Goal: Task Accomplishment & Management: Manage account settings

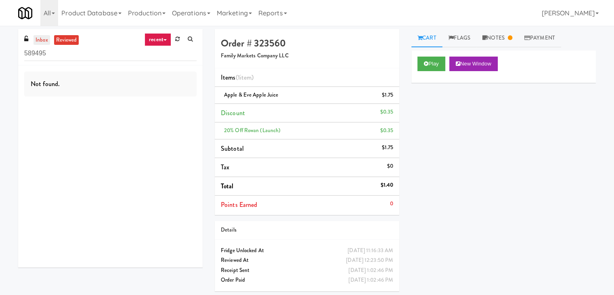
click at [45, 40] on link "inbox" at bounding box center [42, 40] width 17 height 10
click at [81, 54] on input "589495" at bounding box center [110, 53] width 172 height 15
paste input "Michelin - Deli - Middle"
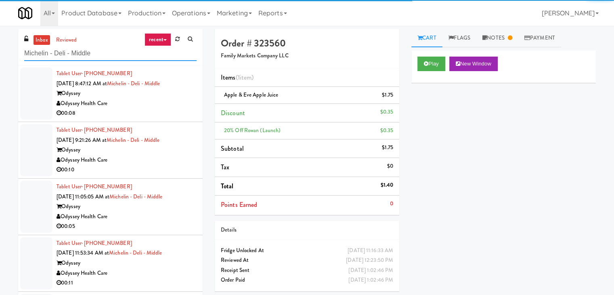
type input "Michelin - Deli - Middle"
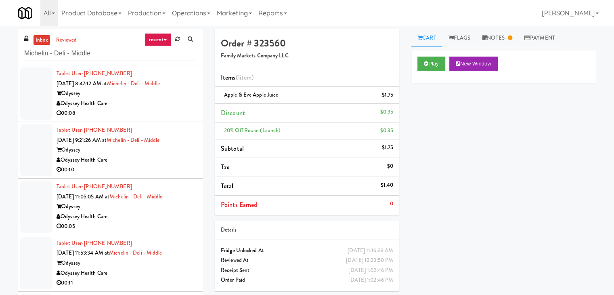
click at [150, 105] on div "Odyssey Health Care" at bounding box center [127, 104] width 140 height 10
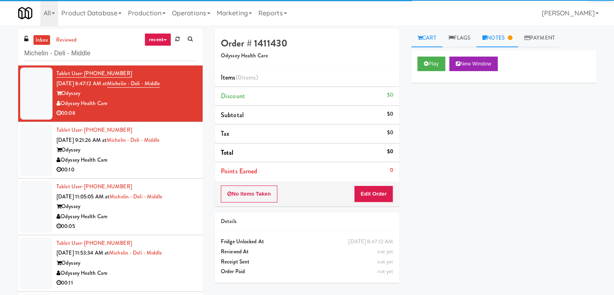
click at [507, 37] on link "Notes" at bounding box center [498, 38] width 42 height 18
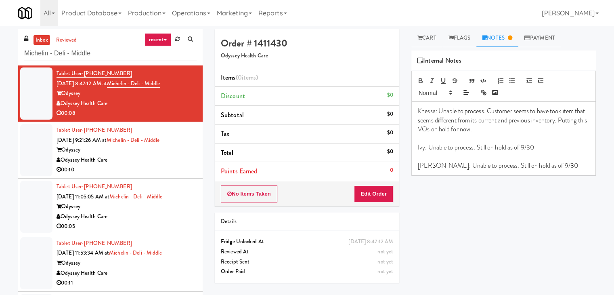
click at [166, 162] on div "Odyssey Health Care" at bounding box center [127, 160] width 140 height 10
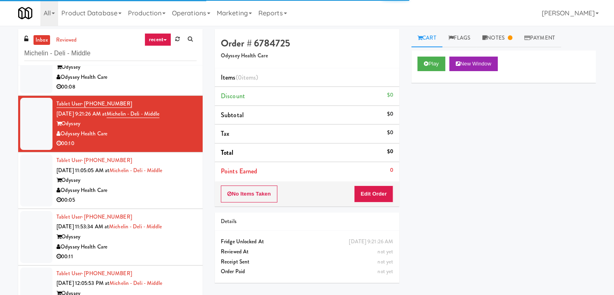
scroll to position [40, 0]
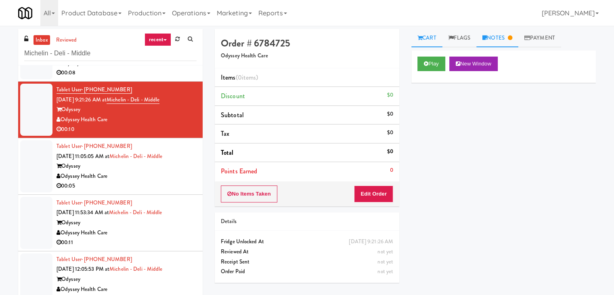
click at [491, 33] on link "Notes" at bounding box center [498, 38] width 42 height 18
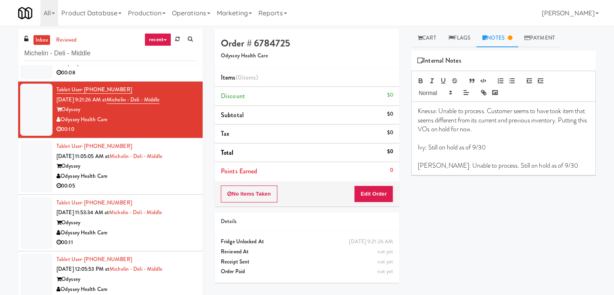
click at [147, 179] on div "Odyssey Health Care" at bounding box center [127, 176] width 140 height 10
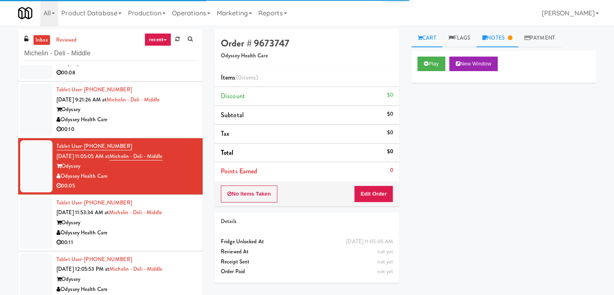
click at [504, 35] on link "Notes" at bounding box center [498, 38] width 42 height 18
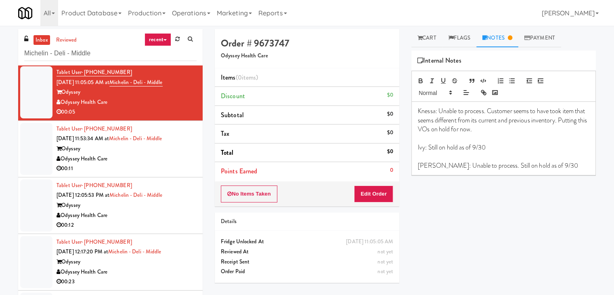
scroll to position [121, 0]
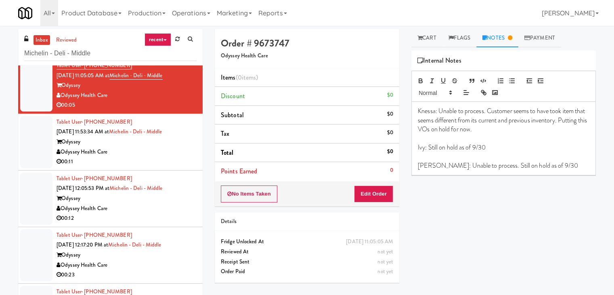
click at [166, 160] on div "00:11" at bounding box center [127, 162] width 140 height 10
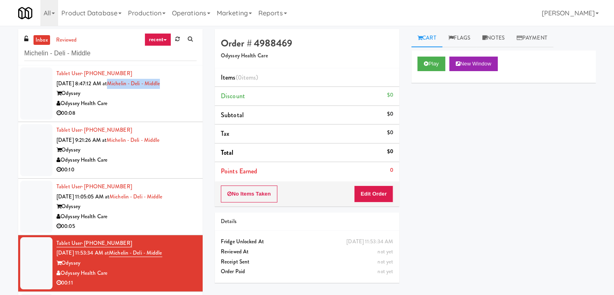
drag, startPoint x: 173, startPoint y: 84, endPoint x: 121, endPoint y: 84, distance: 51.7
click at [121, 84] on div "Tablet User · (580) 277-2362 [DATE] 8:47:12 AM at Michelin - Deli - Middle Odys…" at bounding box center [127, 94] width 140 height 50
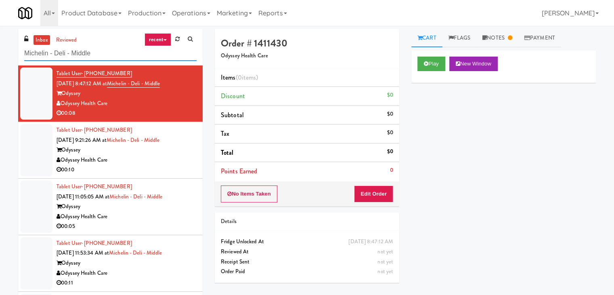
click at [95, 55] on input "Michelin - Deli - Middle" at bounding box center [110, 53] width 172 height 15
paste input "[GEOGRAPHIC_DATA] - [GEOGRAPHIC_DATA]"
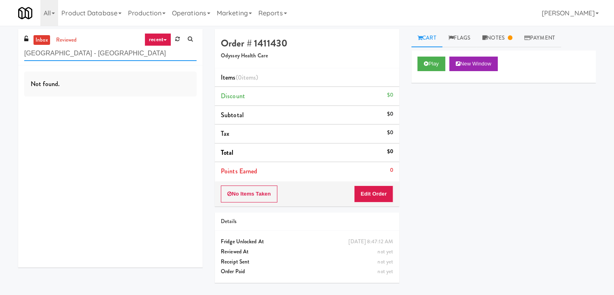
drag, startPoint x: 127, startPoint y: 53, endPoint x: 78, endPoint y: 57, distance: 49.4
click at [78, 57] on input "[GEOGRAPHIC_DATA] - [GEOGRAPHIC_DATA]" at bounding box center [110, 53] width 172 height 15
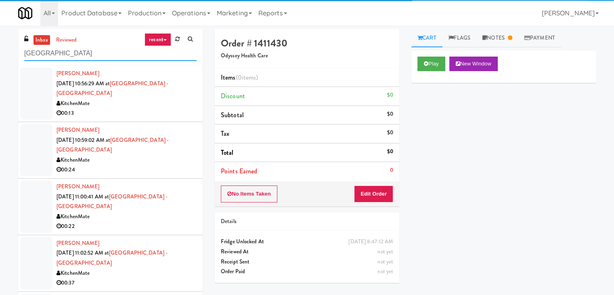
type input "[GEOGRAPHIC_DATA]"
click at [133, 111] on div "00:13" at bounding box center [127, 113] width 140 height 10
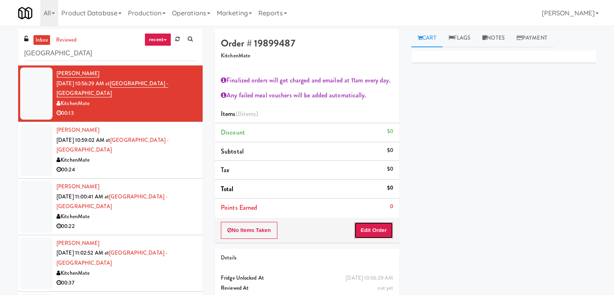
drag, startPoint x: 375, startPoint y: 227, endPoint x: 405, endPoint y: 226, distance: 29.9
click at [375, 226] on button "Edit Order" at bounding box center [373, 230] width 39 height 17
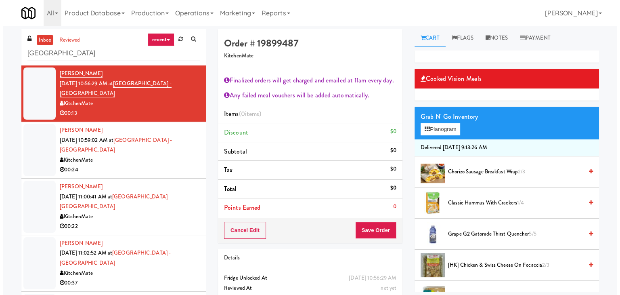
scroll to position [40, 0]
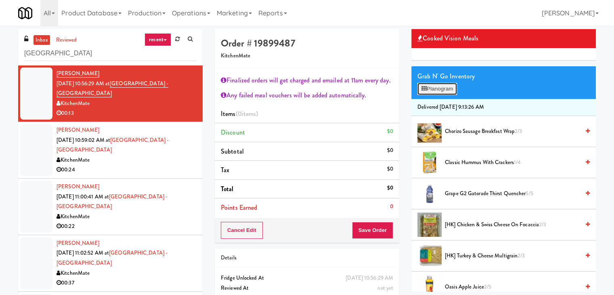
drag, startPoint x: 446, startPoint y: 89, endPoint x: 388, endPoint y: 120, distance: 65.9
click at [446, 89] on button "Planogram" at bounding box center [438, 89] width 40 height 12
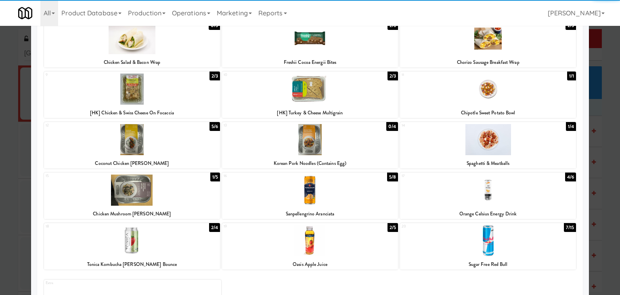
scroll to position [121, 0]
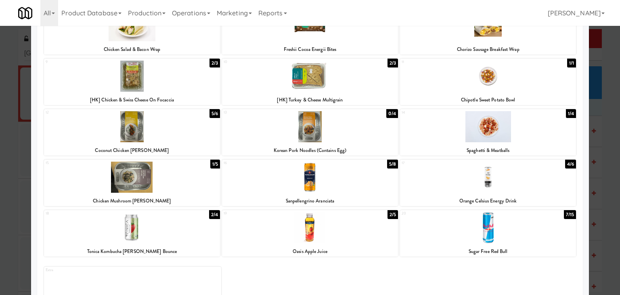
click at [166, 179] on div at bounding box center [132, 177] width 176 height 31
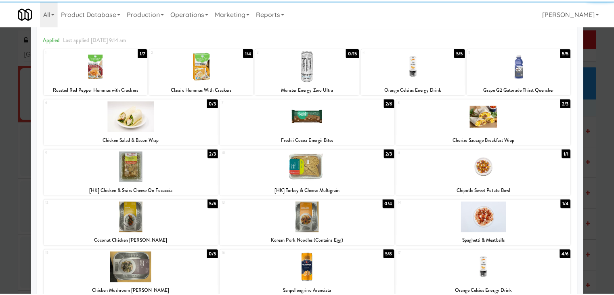
scroll to position [0, 0]
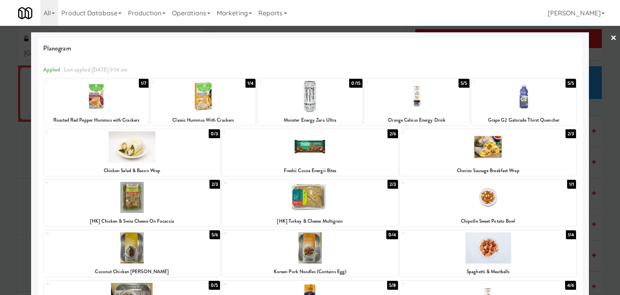
drag, startPoint x: 609, startPoint y: 38, endPoint x: 522, endPoint y: 137, distance: 131.9
click at [611, 38] on link "×" at bounding box center [614, 38] width 6 height 25
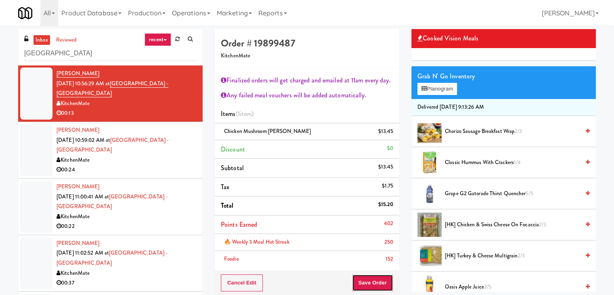
click at [368, 283] on button "Save Order" at bounding box center [372, 282] width 41 height 17
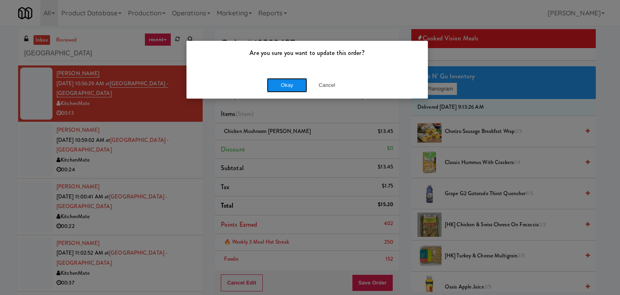
click at [297, 83] on button "Okay" at bounding box center [287, 85] width 40 height 15
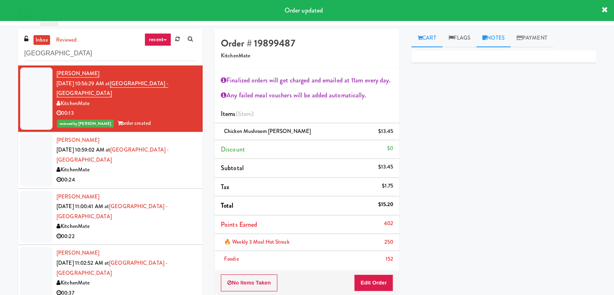
click at [490, 35] on link "Notes" at bounding box center [494, 38] width 34 height 18
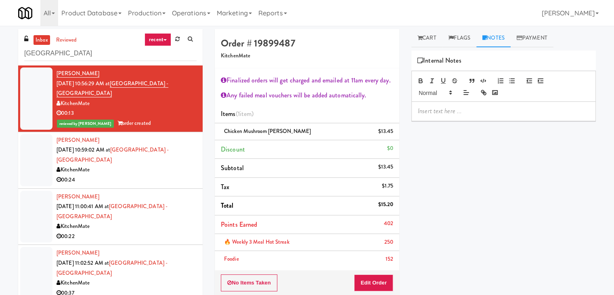
click at [461, 112] on p at bounding box center [504, 111] width 172 height 9
drag, startPoint x: 0, startPoint y: 77, endPoint x: 90, endPoint y: 104, distance: 93.7
click at [0, 77] on div "inbox reviewed recent all unclear take inventory issue suspicious failed recent…" at bounding box center [307, 203] width 614 height 349
click at [462, 118] on div at bounding box center [504, 111] width 184 height 19
click at [133, 175] on div "00:24" at bounding box center [127, 180] width 140 height 10
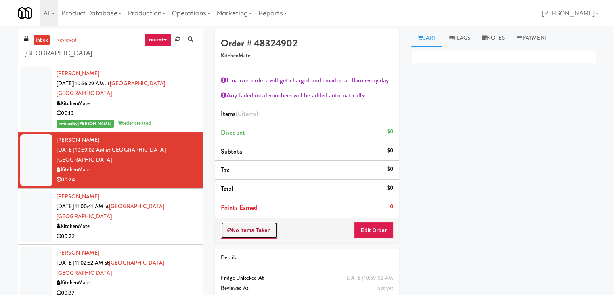
click at [265, 231] on button "No Items Taken" at bounding box center [249, 230] width 57 height 17
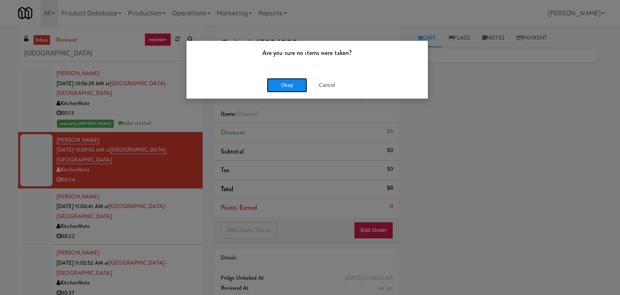
click at [296, 86] on button "Okay" at bounding box center [287, 85] width 40 height 15
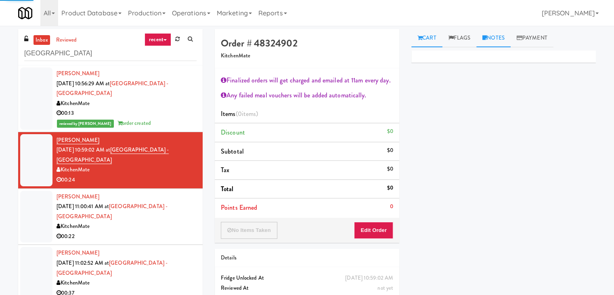
click at [497, 44] on link "Notes" at bounding box center [494, 38] width 34 height 18
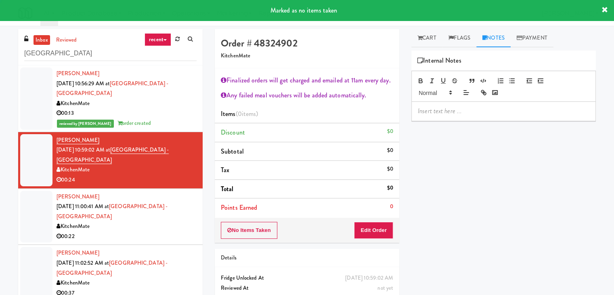
click at [453, 110] on p at bounding box center [504, 111] width 172 height 9
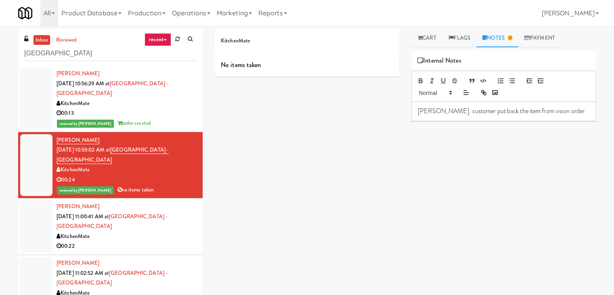
click at [166, 101] on div "KitchenMate" at bounding box center [127, 104] width 140 height 10
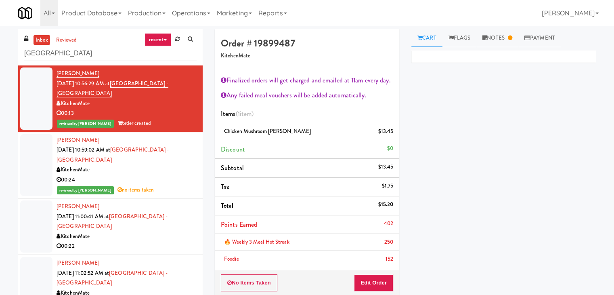
click at [158, 175] on div "00:24" at bounding box center [127, 180] width 140 height 10
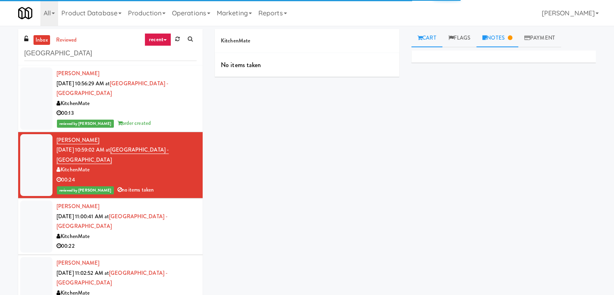
click at [500, 41] on link "Notes" at bounding box center [498, 38] width 42 height 18
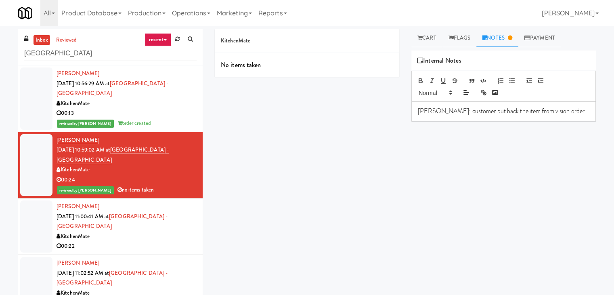
click at [559, 113] on p "[PERSON_NAME]: customer put back the item from vision order" at bounding box center [504, 111] width 172 height 9
click at [515, 114] on p "[PERSON_NAME]: customer put back the item from vision order" at bounding box center [504, 111] width 172 height 9
click at [574, 115] on p "[PERSON_NAME]: customer put back the item from previous vision order" at bounding box center [504, 116] width 172 height 18
drag, startPoint x: 540, startPoint y: 111, endPoint x: 516, endPoint y: 111, distance: 23.4
click at [516, 111] on p "[PERSON_NAME]: customer put back the item from previous vision order [URL][DOMA…" at bounding box center [504, 120] width 172 height 27
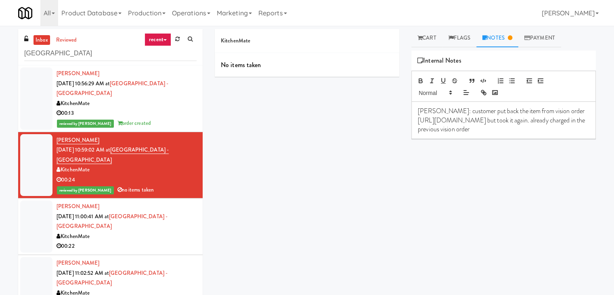
drag, startPoint x: 429, startPoint y: 110, endPoint x: 555, endPoint y: 135, distance: 128.5
click at [555, 135] on div "[PERSON_NAME]: customer put back the item from vision order [URL][DOMAIN_NAME] …" at bounding box center [504, 120] width 184 height 37
copy p "customer put back the item from vision order [URL][DOMAIN_NAME] but took it aga…"
click at [426, 107] on p "[PERSON_NAME]:Customer returned the item in this vision order ( [URL][DOMAIN_NA…" at bounding box center [504, 120] width 172 height 27
click at [429, 108] on p "[PERSON_NAME]:Customer returned the item in this vision order ( [URL][DOMAIN_NA…" at bounding box center [504, 120] width 172 height 27
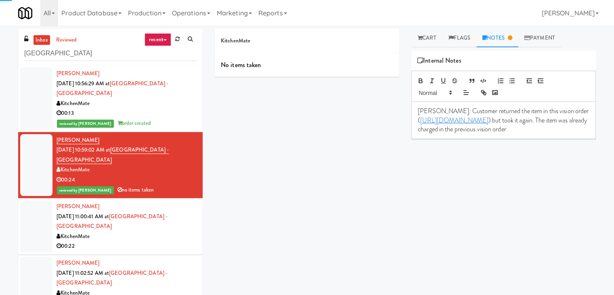
click at [450, 168] on div "Primary Flag Clear Flag if unable to determine what was taken or order not proc…" at bounding box center [504, 201] width 185 height 303
click at [527, 163] on div "Primary Flag Clear Flag if unable to determine what was taken or order not proc…" at bounding box center [504, 201] width 185 height 303
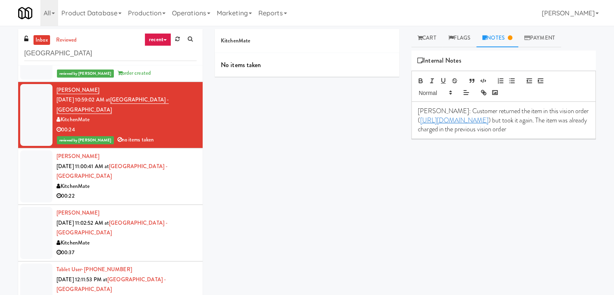
scroll to position [116, 0]
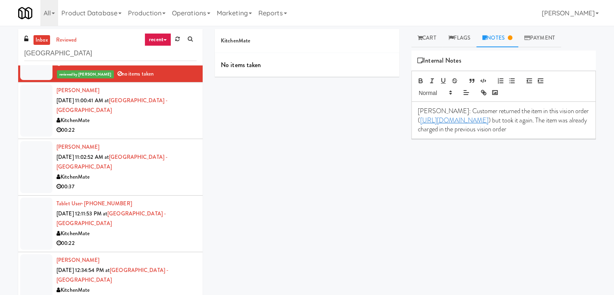
click at [167, 127] on div "00:22" at bounding box center [127, 130] width 140 height 10
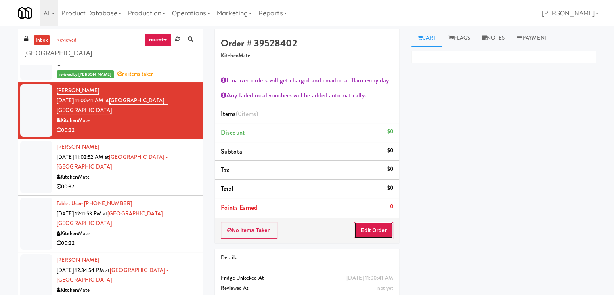
click at [373, 231] on button "Edit Order" at bounding box center [373, 230] width 39 height 17
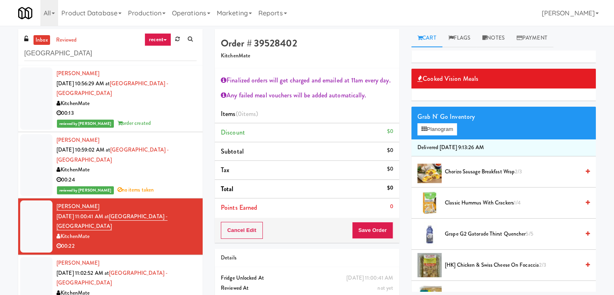
click at [177, 112] on div "00:13" at bounding box center [127, 113] width 140 height 10
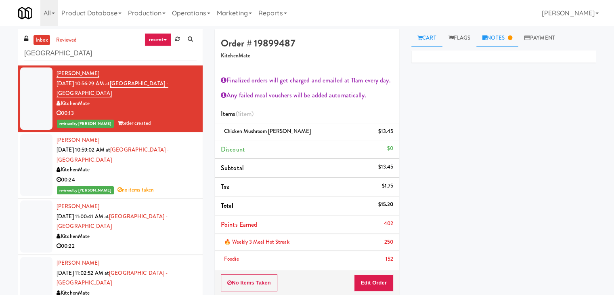
click at [497, 44] on link "Notes" at bounding box center [498, 38] width 42 height 18
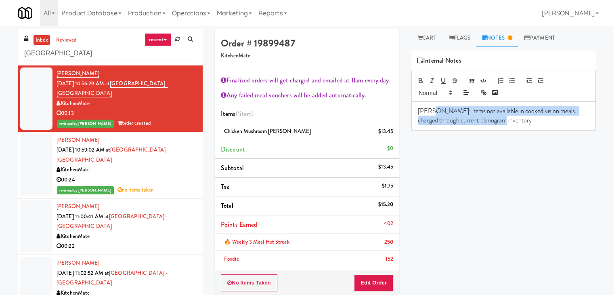
drag, startPoint x: 430, startPoint y: 109, endPoint x: 534, endPoint y: 125, distance: 105.4
click at [534, 125] on div "[PERSON_NAME]: items not available in cooked vision meals, charged through curr…" at bounding box center [504, 116] width 184 height 28
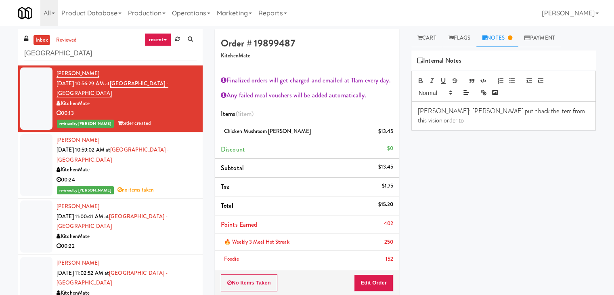
click at [467, 113] on p "[PERSON_NAME]: [PERSON_NAME] put nback the item from this vision order to" at bounding box center [504, 116] width 172 height 18
click at [130, 242] on div "00:22" at bounding box center [127, 246] width 140 height 10
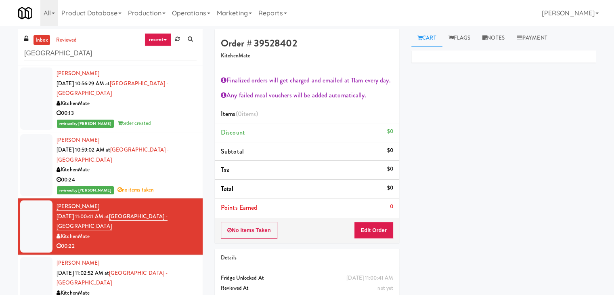
drag, startPoint x: 147, startPoint y: 113, endPoint x: 154, endPoint y: 113, distance: 6.5
click at [148, 113] on div "00:13" at bounding box center [127, 113] width 140 height 10
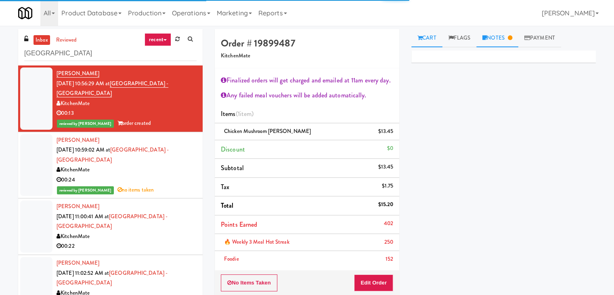
click at [496, 43] on link "Notes" at bounding box center [498, 38] width 42 height 18
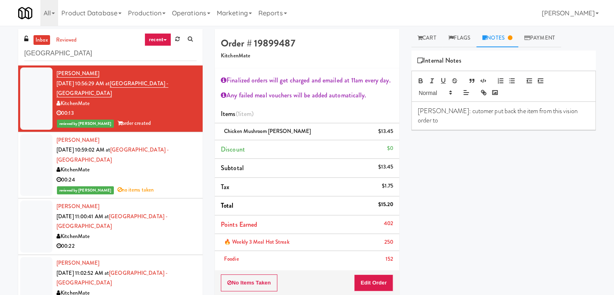
click at [569, 113] on p "[PERSON_NAME]: cutomer put back the item from this vision order to" at bounding box center [504, 116] width 172 height 18
click at [437, 112] on p "[PERSON_NAME]: [PERSON_NAME] put back the item from this vision order to [URL][…" at bounding box center [504, 116] width 172 height 18
click at [559, 122] on p "[PERSON_NAME]: customer put back the item from this vision order to [URL][DOMAI…" at bounding box center [504, 116] width 172 height 18
click at [262, 280] on button "No Items Taken" at bounding box center [249, 282] width 57 height 17
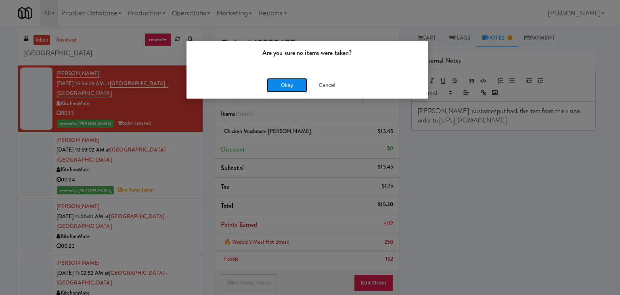
click at [291, 84] on button "Okay" at bounding box center [287, 85] width 40 height 15
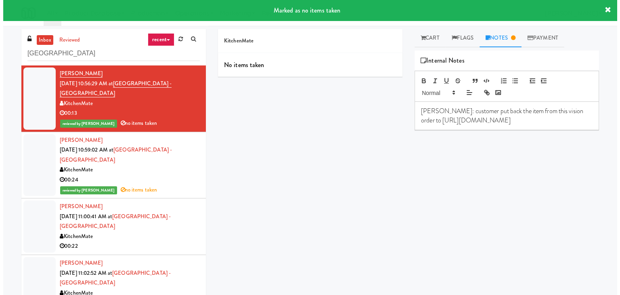
scroll to position [81, 0]
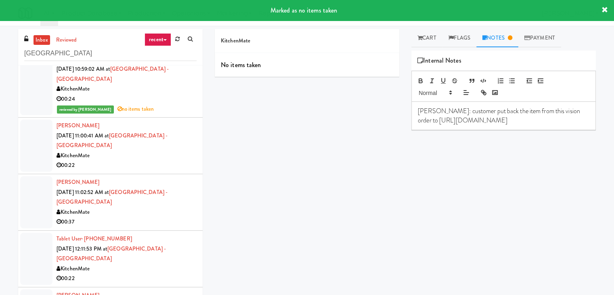
click at [163, 161] on div "00:22" at bounding box center [127, 165] width 140 height 10
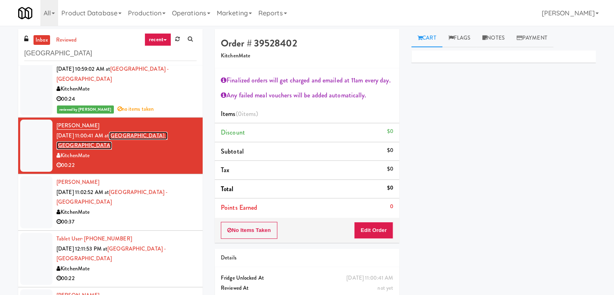
drag, startPoint x: 119, startPoint y: 131, endPoint x: 174, endPoint y: 136, distance: 55.5
click at [176, 137] on div "[PERSON_NAME] [DATE] 11:00:41 AM at [GEOGRAPHIC_DATA] - [GEOGRAPHIC_DATA] Kitch…" at bounding box center [127, 146] width 140 height 50
drag, startPoint x: 118, startPoint y: 133, endPoint x: 182, endPoint y: 141, distance: 64.7
click at [182, 141] on div "[PERSON_NAME] [DATE] 11:00:41 AM at [GEOGRAPHIC_DATA] - [GEOGRAPHIC_DATA] Kitch…" at bounding box center [127, 146] width 140 height 50
copy span "[GEOGRAPHIC_DATA] - [GEOGRAPHIC_DATA]"
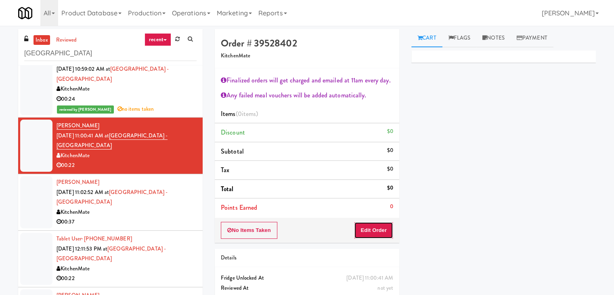
click at [367, 228] on button "Edit Order" at bounding box center [373, 230] width 39 height 17
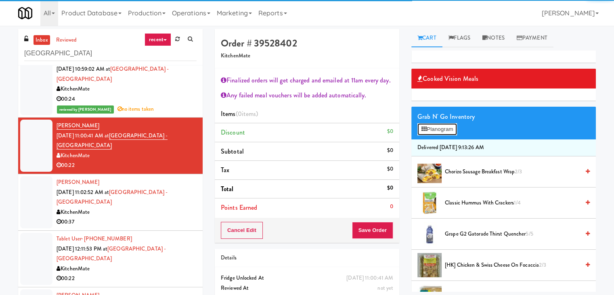
click at [431, 128] on button "Planogram" at bounding box center [438, 129] width 40 height 12
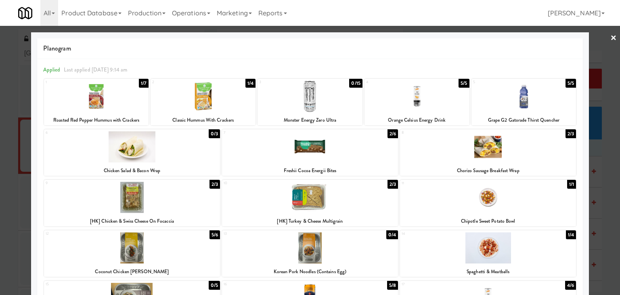
click at [488, 208] on div at bounding box center [488, 197] width 176 height 31
drag, startPoint x: 608, startPoint y: 40, endPoint x: 603, endPoint y: 42, distance: 6.0
click at [611, 39] on link "×" at bounding box center [614, 38] width 6 height 25
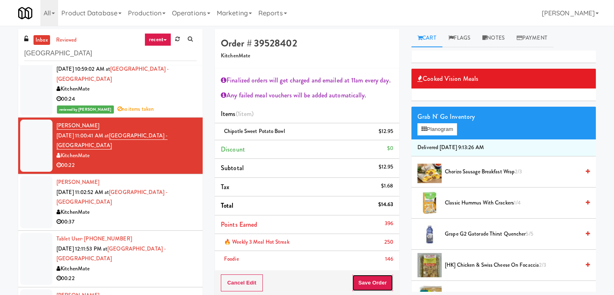
click at [375, 282] on button "Save Order" at bounding box center [372, 282] width 41 height 17
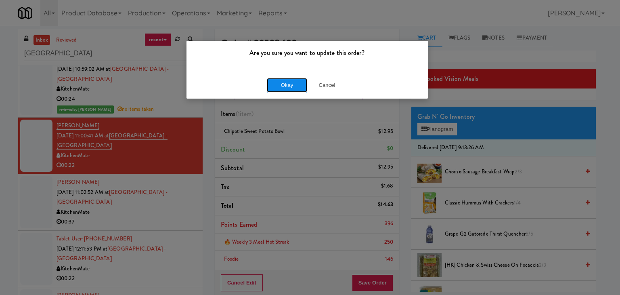
click at [290, 88] on button "Okay" at bounding box center [287, 85] width 40 height 15
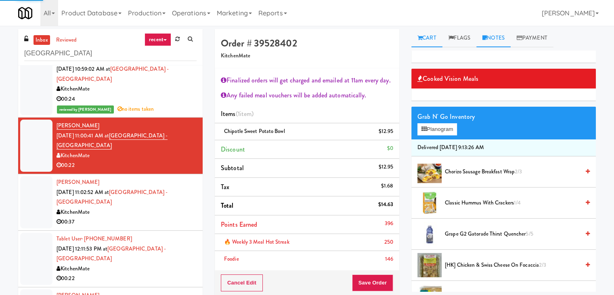
click at [496, 39] on link "Notes" at bounding box center [494, 38] width 34 height 18
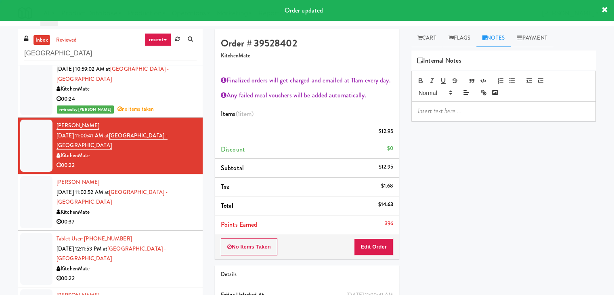
click at [454, 112] on p at bounding box center [504, 111] width 172 height 9
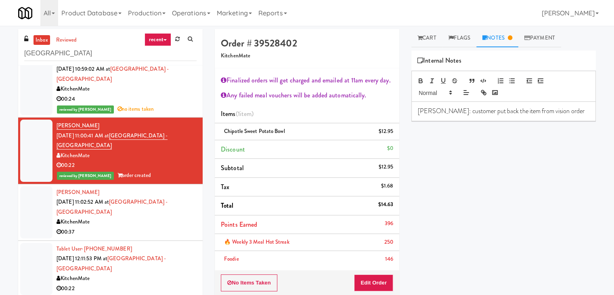
click at [500, 111] on p "[PERSON_NAME]: customer put back the item from vision order" at bounding box center [504, 111] width 172 height 9
click at [181, 101] on div "00:24" at bounding box center [127, 99] width 140 height 10
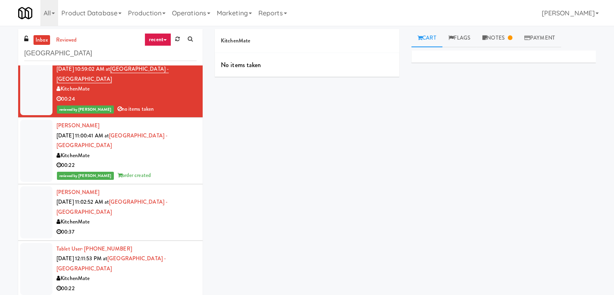
click at [173, 176] on div "reviewed by [PERSON_NAME] A order created" at bounding box center [127, 175] width 140 height 10
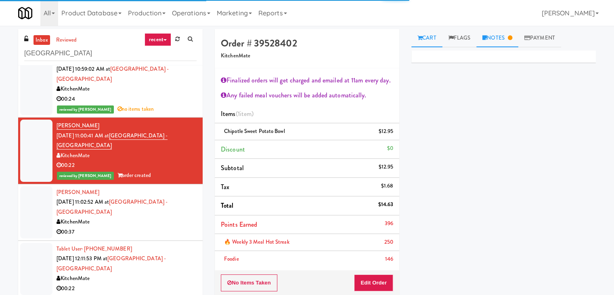
click at [505, 39] on link "Notes" at bounding box center [498, 38] width 42 height 18
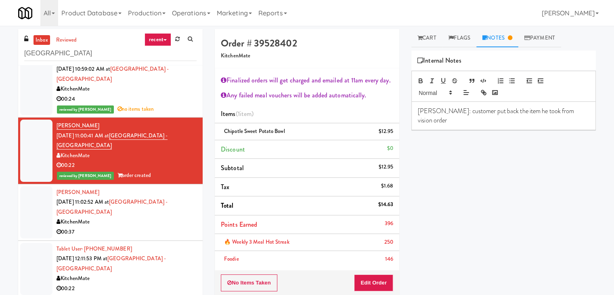
click at [567, 113] on p "[PERSON_NAME]: customer put back the item he took from vision order" at bounding box center [504, 116] width 172 height 18
click at [529, 235] on div "Primary Flag Clear Flag if unable to determine what was taken or order not proc…" at bounding box center [504, 201] width 185 height 303
click at [138, 220] on div "KitchenMate" at bounding box center [127, 222] width 140 height 10
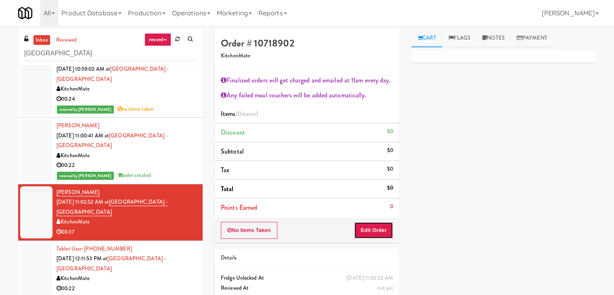
click at [369, 231] on button "Edit Order" at bounding box center [373, 230] width 39 height 17
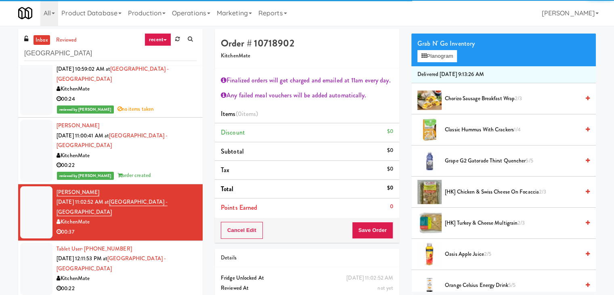
scroll to position [81, 0]
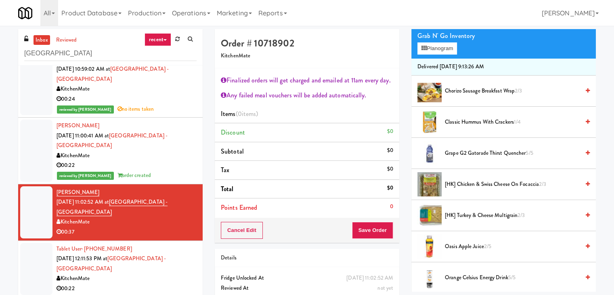
click at [481, 185] on span "[HK] Chicken & Swiss Cheese On Focaccia 2/3" at bounding box center [512, 184] width 135 height 10
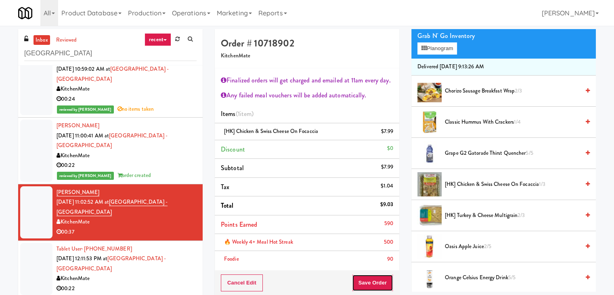
click at [371, 278] on button "Save Order" at bounding box center [372, 282] width 41 height 17
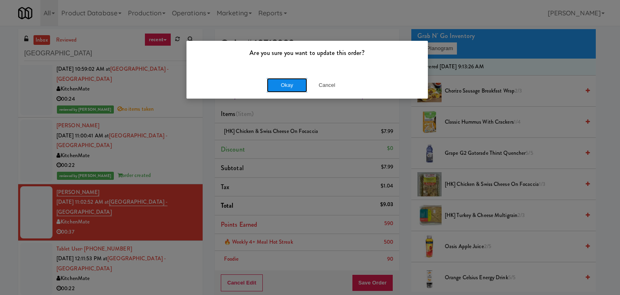
click at [296, 86] on button "Okay" at bounding box center [287, 85] width 40 height 15
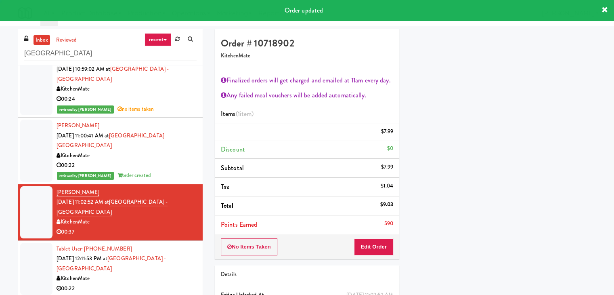
scroll to position [61, 0]
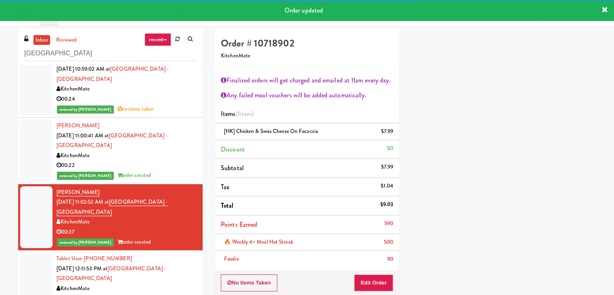
click at [168, 159] on div "KitchenMate" at bounding box center [127, 156] width 140 height 10
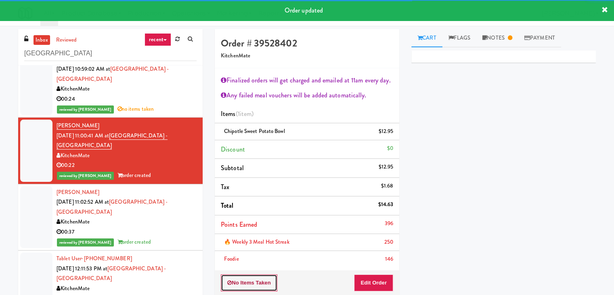
click at [242, 283] on button "No Items Taken" at bounding box center [249, 282] width 57 height 17
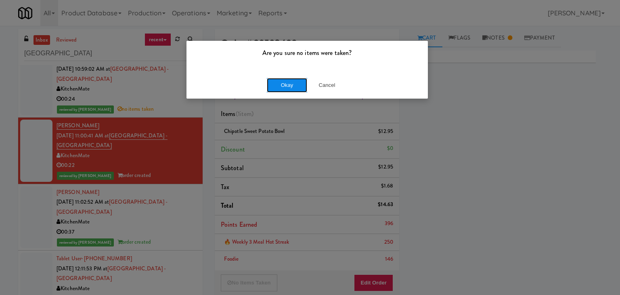
click at [297, 87] on button "Okay" at bounding box center [287, 85] width 40 height 15
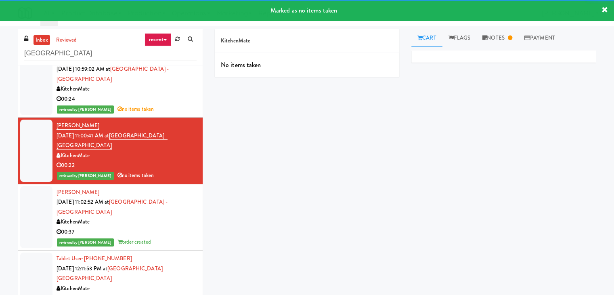
click at [178, 235] on div "00:37" at bounding box center [127, 232] width 140 height 10
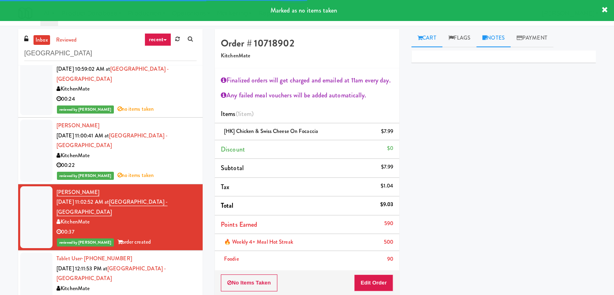
click at [496, 33] on link "Notes" at bounding box center [494, 38] width 34 height 18
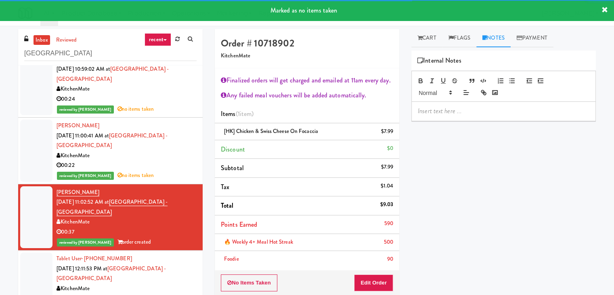
click at [455, 105] on div at bounding box center [504, 111] width 184 height 19
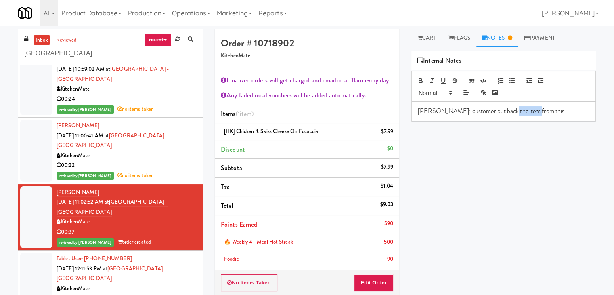
drag, startPoint x: 536, startPoint y: 113, endPoint x: 501, endPoint y: 113, distance: 34.3
click at [501, 113] on p "[PERSON_NAME]: customer put back the item from this" at bounding box center [504, 111] width 172 height 9
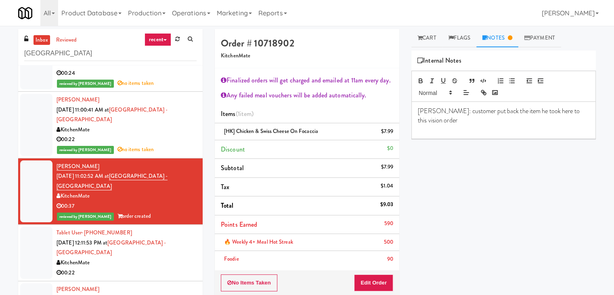
scroll to position [121, 0]
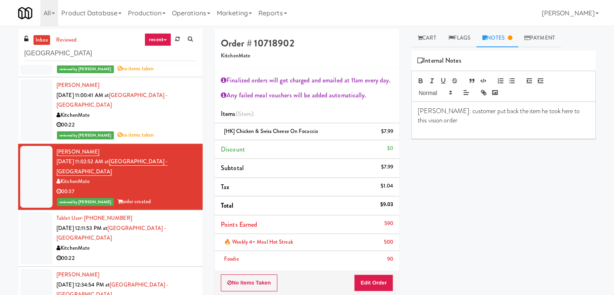
click at [154, 249] on div "KitchenMate" at bounding box center [127, 248] width 140 height 10
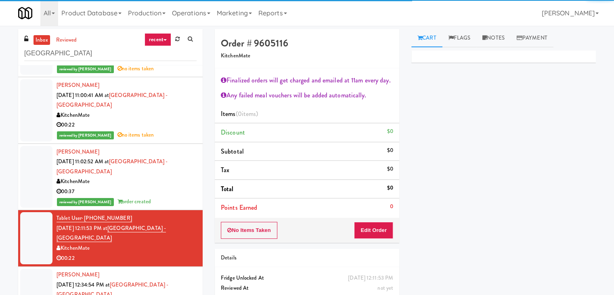
click at [168, 203] on div "reviewed by [PERSON_NAME] A order created" at bounding box center [127, 202] width 140 height 10
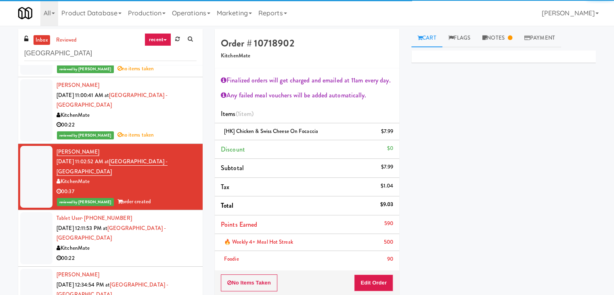
click at [170, 126] on div "00:22" at bounding box center [127, 125] width 140 height 10
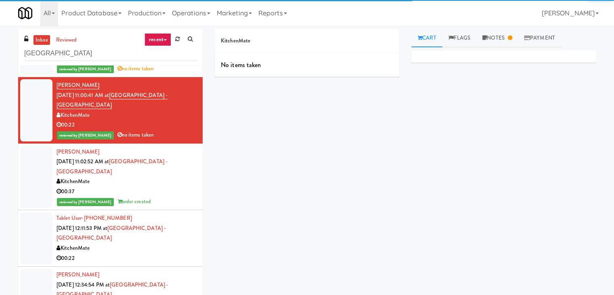
click at [176, 197] on div "reviewed by [PERSON_NAME] A order created" at bounding box center [127, 202] width 140 height 10
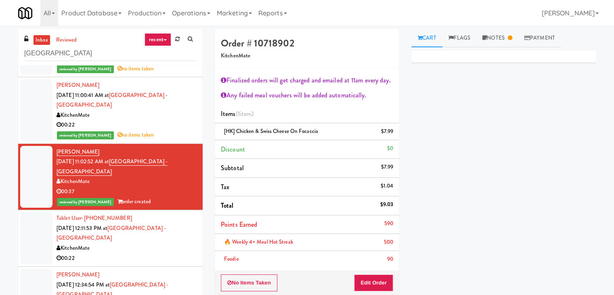
click at [174, 132] on div "reviewed by [PERSON_NAME] A no items taken" at bounding box center [127, 135] width 140 height 10
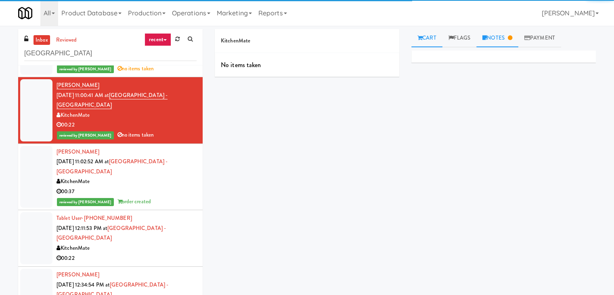
click at [491, 41] on link "Notes" at bounding box center [498, 38] width 42 height 18
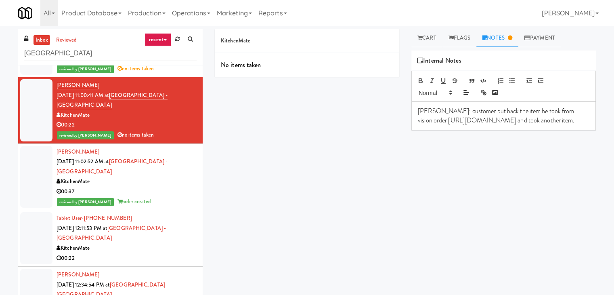
click at [511, 125] on p "[PERSON_NAME]: customer put back the item he took from vision order [URL][DOMAI…" at bounding box center [504, 116] width 172 height 18
click at [171, 193] on div "00:37" at bounding box center [127, 192] width 140 height 10
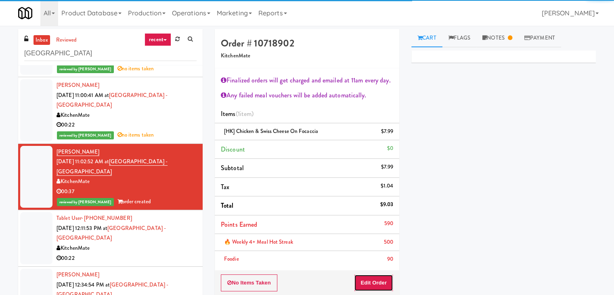
click at [369, 282] on button "Edit Order" at bounding box center [373, 282] width 39 height 17
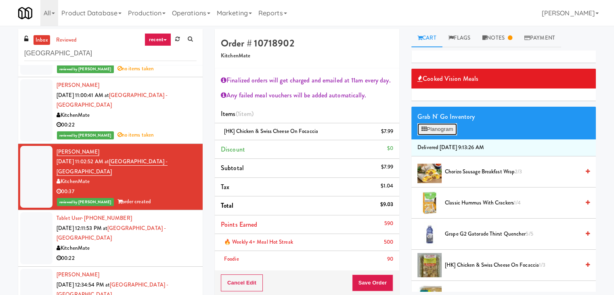
click at [447, 126] on button "Planogram" at bounding box center [438, 129] width 40 height 12
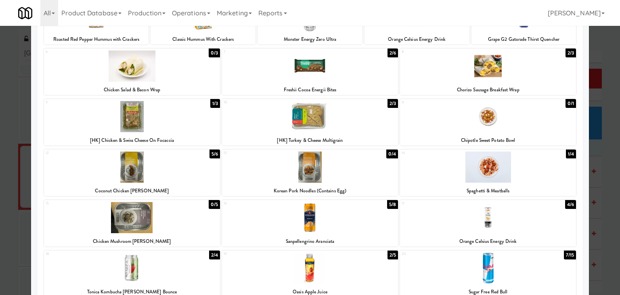
scroll to position [121, 0]
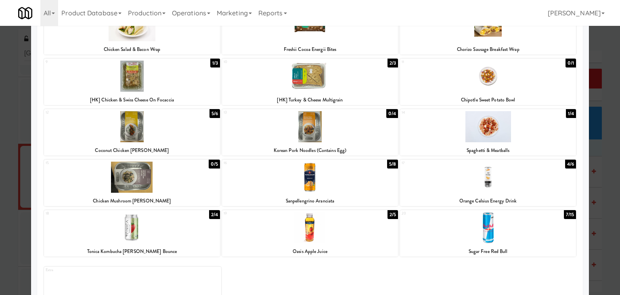
click at [490, 87] on div at bounding box center [488, 76] width 176 height 31
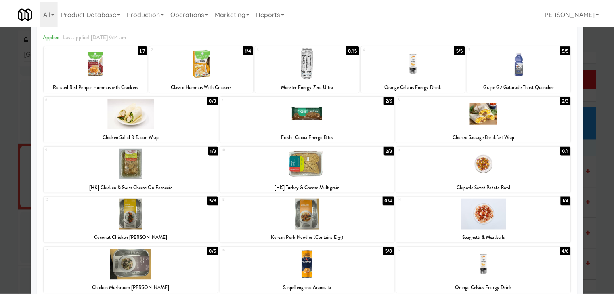
scroll to position [0, 0]
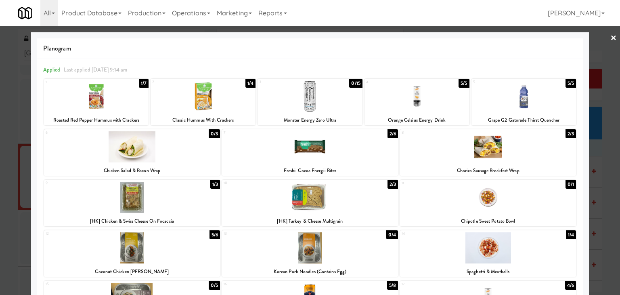
click at [611, 38] on link "×" at bounding box center [614, 38] width 6 height 25
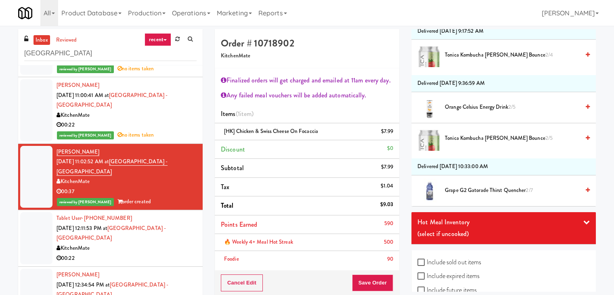
scroll to position [712, 0]
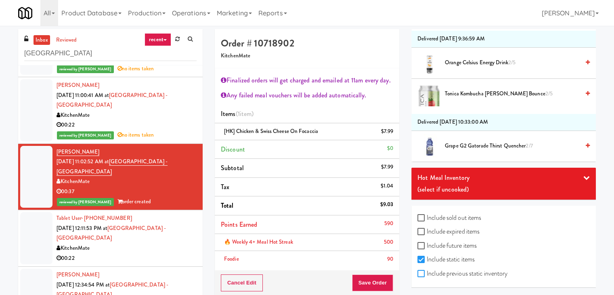
click at [421, 271] on input "Include previous static inventory" at bounding box center [422, 274] width 9 height 6
checkbox input "true"
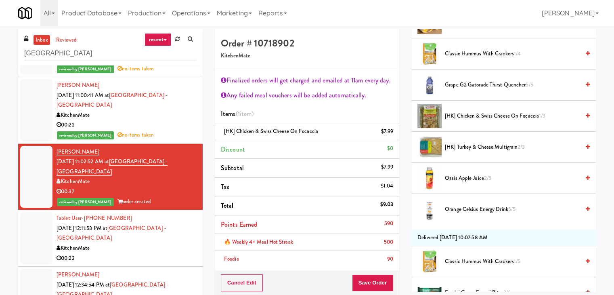
scroll to position [0, 0]
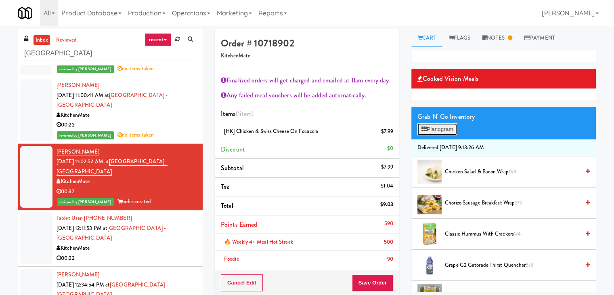
click at [446, 132] on button "Planogram" at bounding box center [438, 129] width 40 height 12
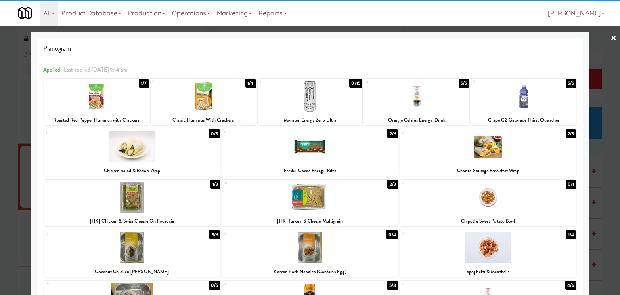
click at [483, 200] on div at bounding box center [488, 197] width 176 height 31
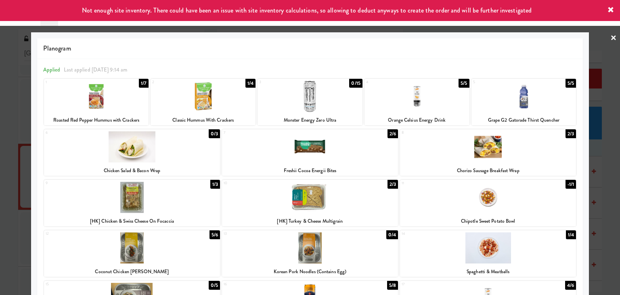
click at [611, 38] on link "×" at bounding box center [614, 38] width 6 height 25
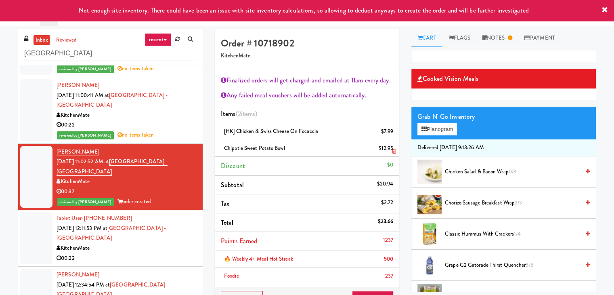
drag, startPoint x: 286, startPoint y: 147, endPoint x: 226, endPoint y: 150, distance: 60.2
click at [226, 150] on div "Chipotle Sweet Potato Bowl $12.95" at bounding box center [307, 148] width 172 height 10
copy span "Chipotle Sweet Potato Bowl"
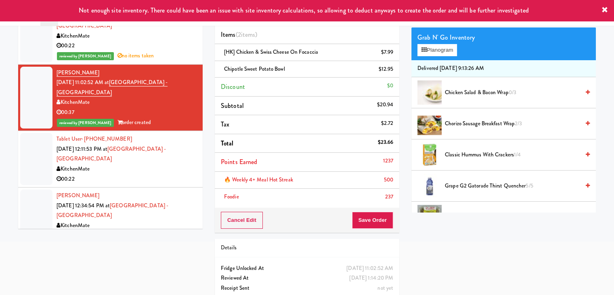
scroll to position [81, 0]
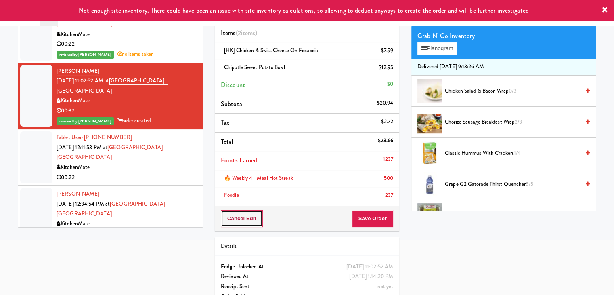
click at [242, 216] on button "Cancel Edit" at bounding box center [242, 218] width 42 height 17
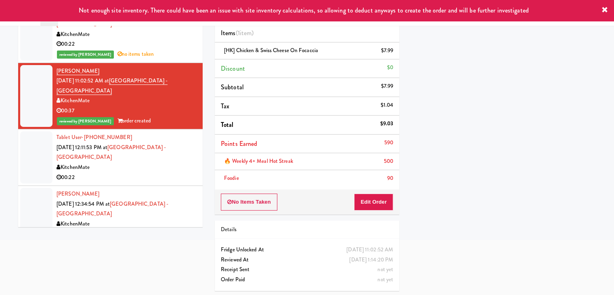
scroll to position [0, 0]
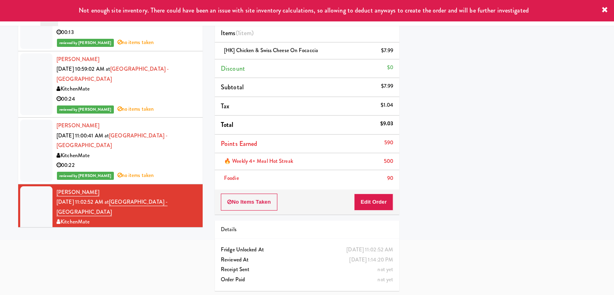
drag, startPoint x: 162, startPoint y: 149, endPoint x: 166, endPoint y: 149, distance: 4.9
click at [162, 149] on div "[PERSON_NAME] [DATE] 11:00:41 AM at [GEOGRAPHIC_DATA] - [GEOGRAPHIC_DATA] Kitch…" at bounding box center [127, 151] width 140 height 60
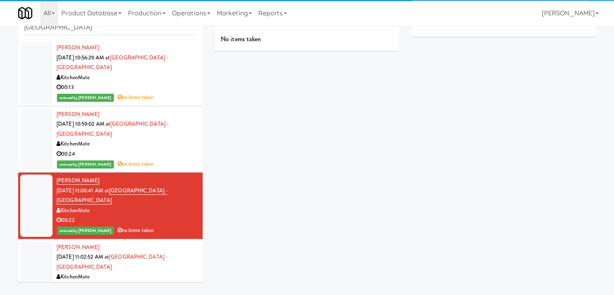
click at [174, 154] on div "00:24" at bounding box center [127, 154] width 140 height 10
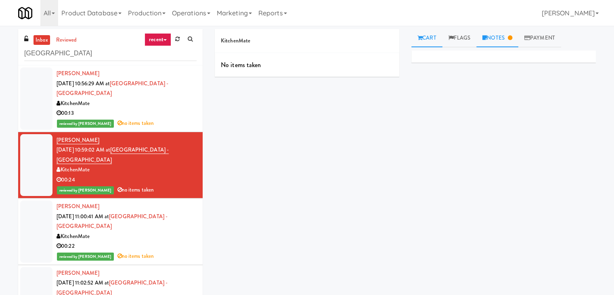
click at [498, 37] on link "Notes" at bounding box center [498, 38] width 42 height 18
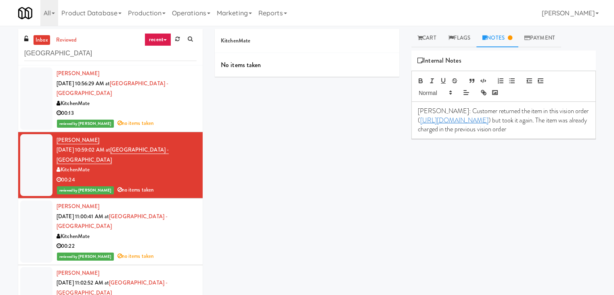
scroll to position [40, 0]
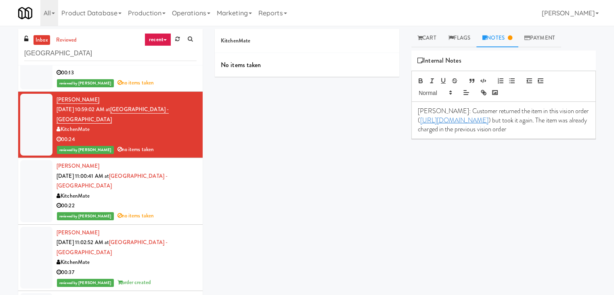
click at [171, 201] on div "00:22" at bounding box center [127, 206] width 140 height 10
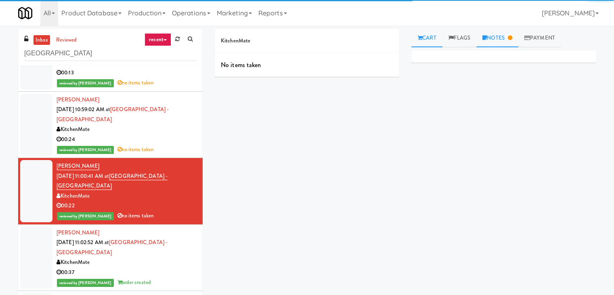
click at [506, 44] on link "Notes" at bounding box center [498, 38] width 42 height 18
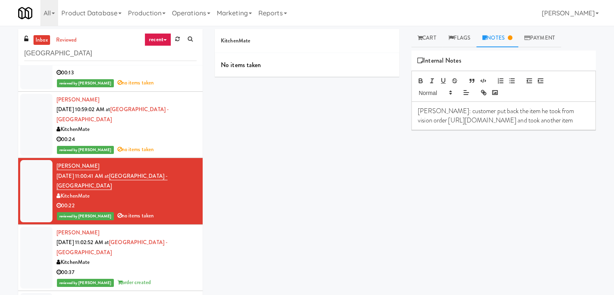
click at [497, 125] on p "[PERSON_NAME]: customer put back the item he took from vision order [URL][DOMAI…" at bounding box center [504, 116] width 172 height 18
drag, startPoint x: 479, startPoint y: 131, endPoint x: 414, endPoint y: 133, distance: 64.2
click at [414, 130] on div "[PERSON_NAME]: customer put back the item he took from vision order [URL][DOMAI…" at bounding box center [504, 116] width 184 height 28
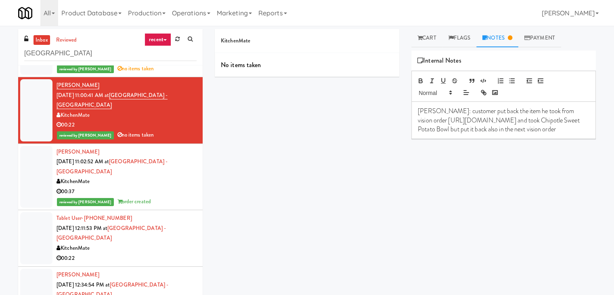
click at [157, 195] on div "[PERSON_NAME] [DATE] 11:02:52 AM at [GEOGRAPHIC_DATA] - [GEOGRAPHIC_DATA] Kitch…" at bounding box center [127, 177] width 140 height 60
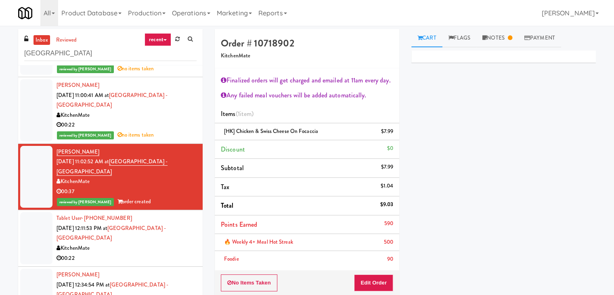
click at [179, 135] on div "reviewed by [PERSON_NAME] A no items taken" at bounding box center [127, 135] width 140 height 10
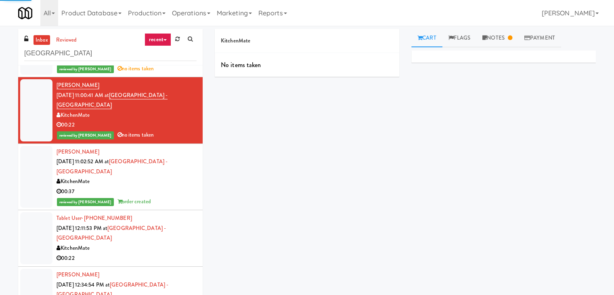
drag, startPoint x: 506, startPoint y: 39, endPoint x: 515, endPoint y: 62, distance: 24.3
click at [506, 39] on link "Notes" at bounding box center [498, 38] width 42 height 18
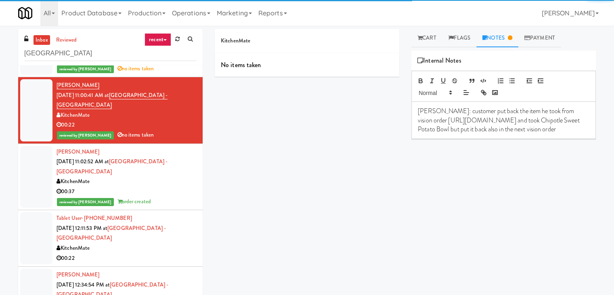
click at [465, 139] on div "[PERSON_NAME]: customer put back the item he took from vision order [URL][DOMAI…" at bounding box center [504, 120] width 184 height 37
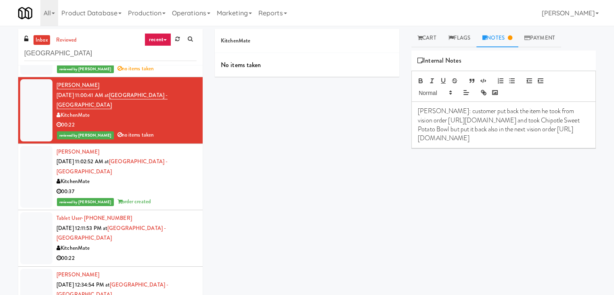
click at [174, 189] on div "00:37" at bounding box center [127, 192] width 140 height 10
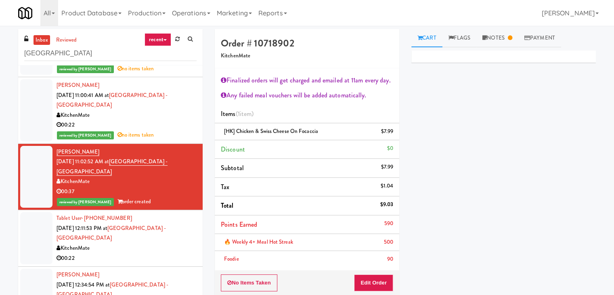
click at [180, 127] on div "00:22" at bounding box center [127, 125] width 140 height 10
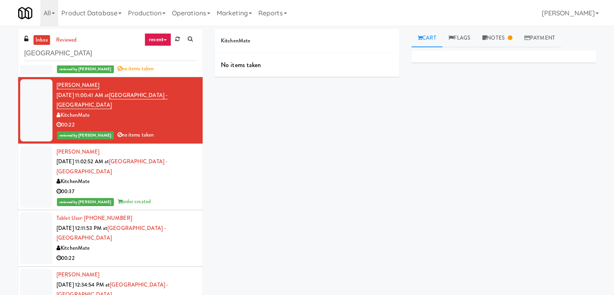
click at [154, 193] on div "00:37" at bounding box center [127, 192] width 140 height 10
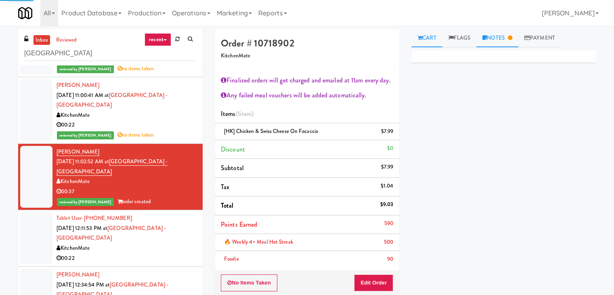
click at [499, 40] on link "Notes" at bounding box center [498, 38] width 42 height 18
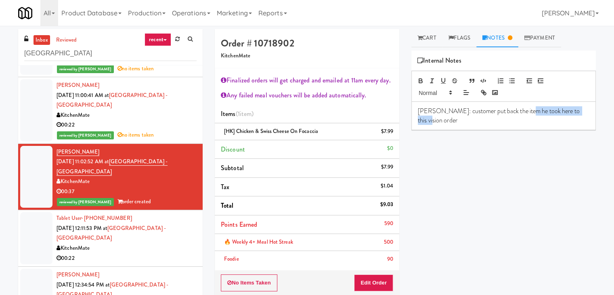
drag, startPoint x: 586, startPoint y: 110, endPoint x: 523, endPoint y: 113, distance: 63.1
click at [523, 113] on div "[PERSON_NAME]: customer put back the item he took here to this vision order" at bounding box center [504, 116] width 184 height 28
click at [466, 112] on p "[PERSON_NAME]: customer put back the item he took from this vision order [URL][…" at bounding box center [504, 116] width 172 height 18
click at [479, 113] on p "[PERSON_NAME]: customer put back the item he took from this vision order [URL][…" at bounding box center [504, 116] width 172 height 18
click at [575, 121] on p "[PERSON_NAME]: customer put back again the item he took from this vision order …" at bounding box center [504, 116] width 172 height 18
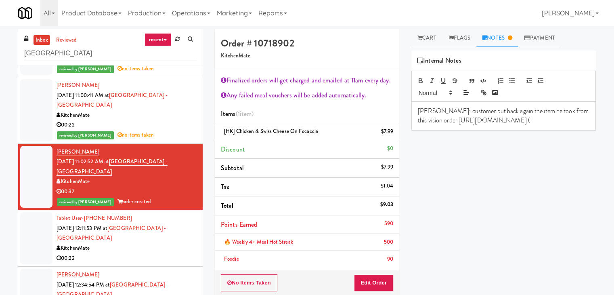
click at [166, 131] on div "reviewed by [PERSON_NAME] A no items taken" at bounding box center [127, 135] width 140 height 10
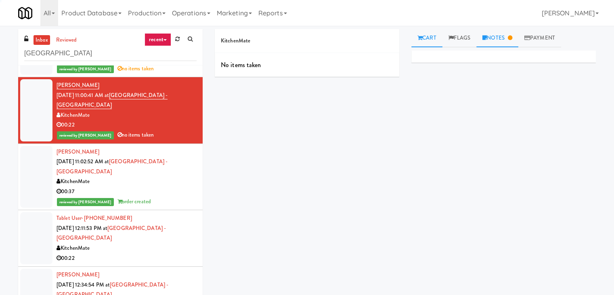
click at [513, 37] on icon at bounding box center [510, 37] width 4 height 5
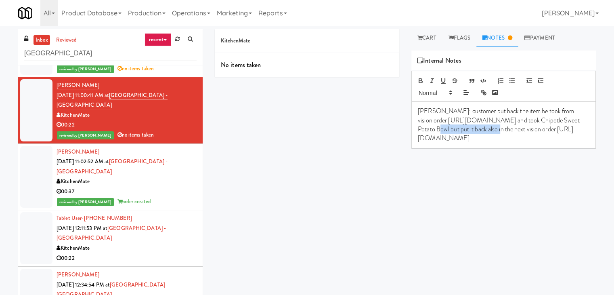
drag, startPoint x: 489, startPoint y: 130, endPoint x: 416, endPoint y: 129, distance: 73.1
click at [416, 129] on div "[PERSON_NAME]: customer put back the item he took from vision order [URL][DOMAI…" at bounding box center [504, 125] width 184 height 46
copy p "Chipotle Sweet Potato Bowl"
drag, startPoint x: 176, startPoint y: 190, endPoint x: 187, endPoint y: 188, distance: 11.5
click at [176, 187] on div "00:37" at bounding box center [127, 192] width 140 height 10
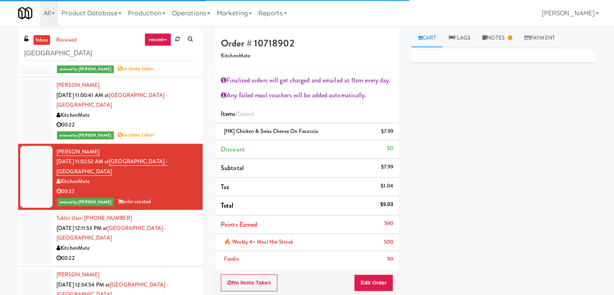
drag, startPoint x: 493, startPoint y: 35, endPoint x: 515, endPoint y: 69, distance: 40.3
click at [493, 35] on link "Notes" at bounding box center [498, 38] width 42 height 18
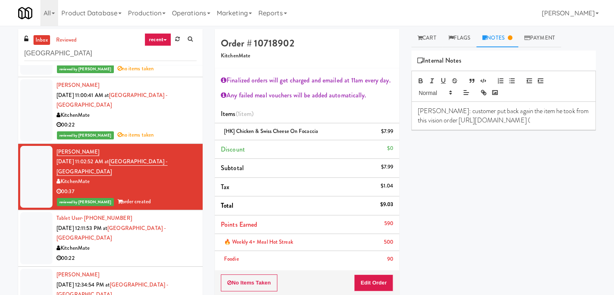
click at [577, 122] on p "[PERSON_NAME]: customer put back again the item he took from this vision order …" at bounding box center [504, 116] width 172 height 18
drag, startPoint x: 561, startPoint y: 111, endPoint x: 551, endPoint y: 112, distance: 9.8
click at [551, 112] on p "[PERSON_NAME]: customer put back again the item he took from this vision order …" at bounding box center [504, 120] width 172 height 27
click at [505, 129] on p "[PERSON_NAME]: customer put back again the item he took from previous vision or…" at bounding box center [504, 120] width 172 height 27
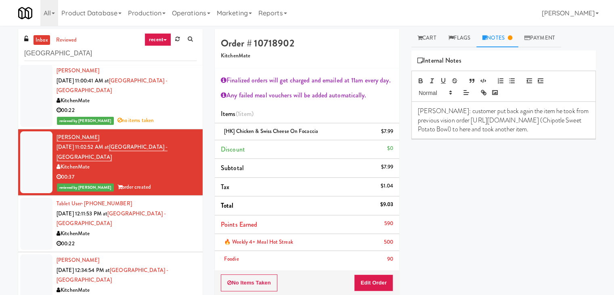
click at [162, 229] on div "KitchenMate" at bounding box center [127, 234] width 140 height 10
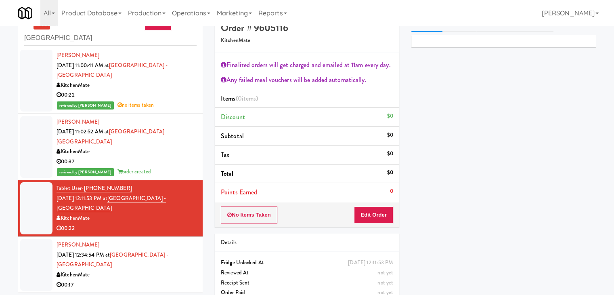
scroll to position [29, 0]
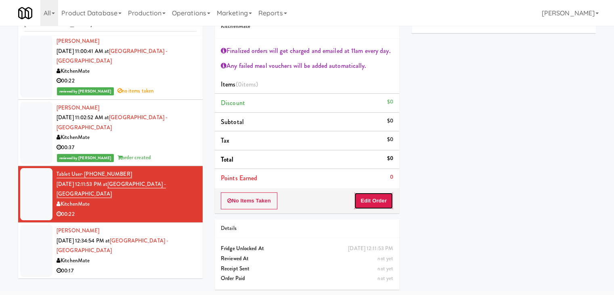
click at [371, 197] on button "Edit Order" at bounding box center [373, 200] width 39 height 17
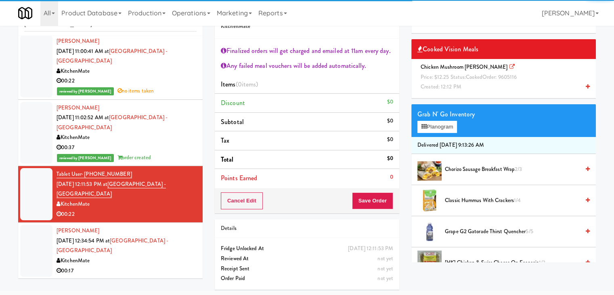
click at [464, 80] on span "Price: $12.25 Status: cooked Order: 9605116" at bounding box center [469, 77] width 96 height 8
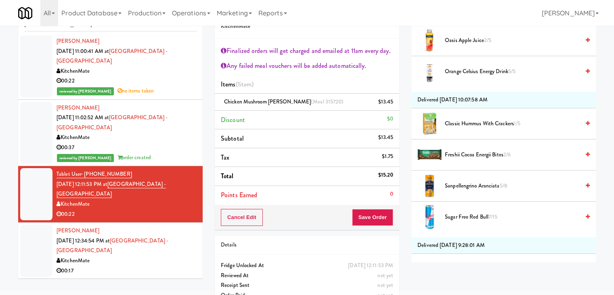
scroll to position [323, 0]
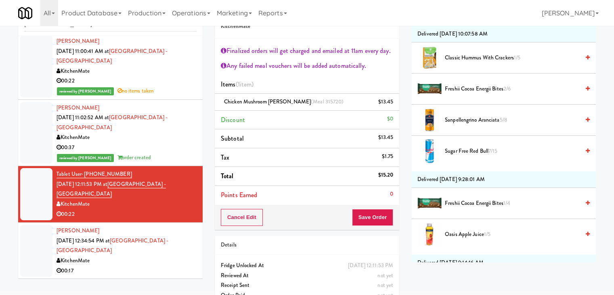
click at [464, 84] on span "Freshii Cocoa Energii Bites 2/6" at bounding box center [512, 89] width 135 height 10
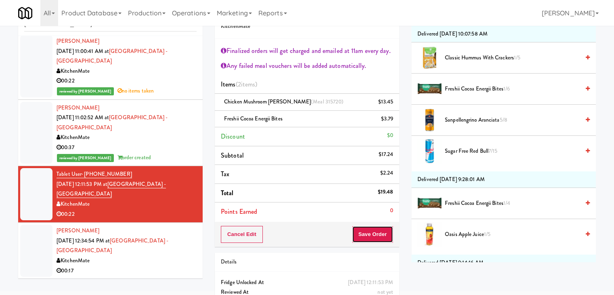
drag, startPoint x: 366, startPoint y: 230, endPoint x: 366, endPoint y: 225, distance: 5.3
click at [366, 229] on button "Save Order" at bounding box center [372, 234] width 41 height 17
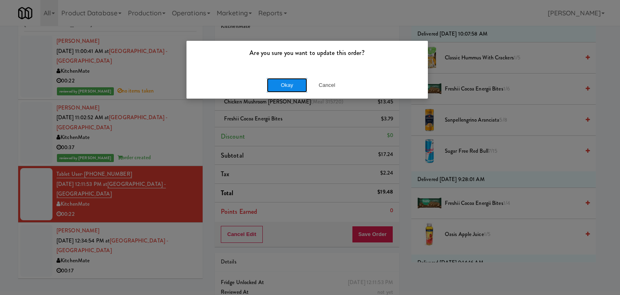
click at [291, 81] on button "Okay" at bounding box center [287, 85] width 40 height 15
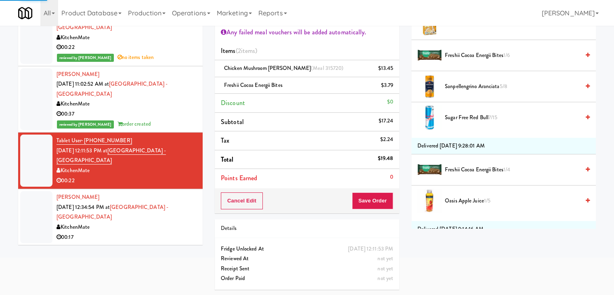
click at [161, 223] on div "KitchenMate" at bounding box center [127, 227] width 140 height 10
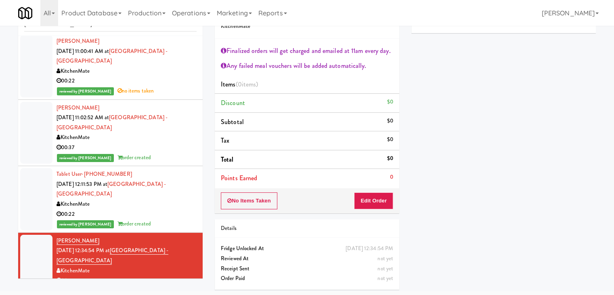
scroll to position [146, 0]
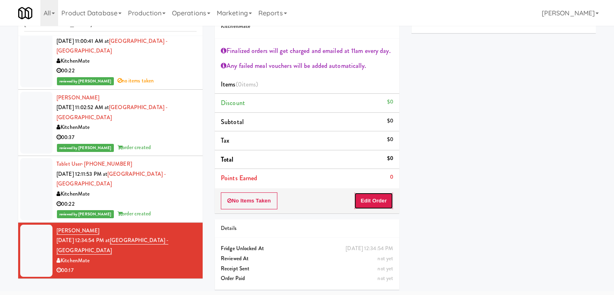
click at [378, 197] on button "Edit Order" at bounding box center [373, 200] width 39 height 17
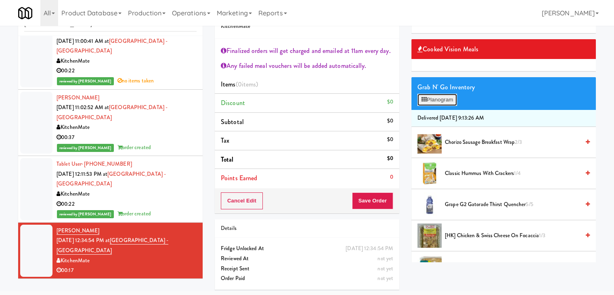
click at [438, 96] on button "Planogram" at bounding box center [438, 100] width 40 height 12
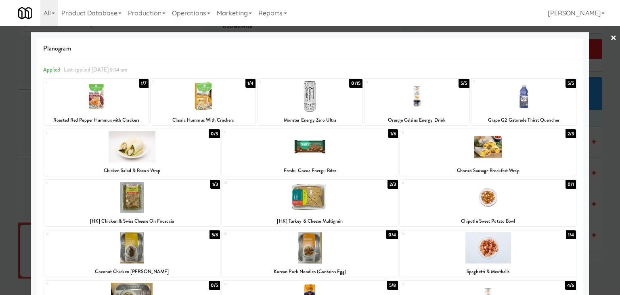
click at [485, 149] on div at bounding box center [488, 146] width 176 height 31
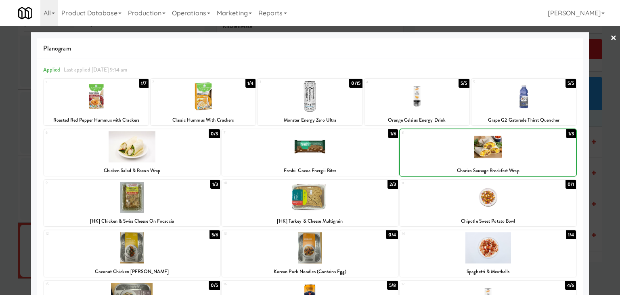
click at [485, 148] on div at bounding box center [488, 146] width 176 height 31
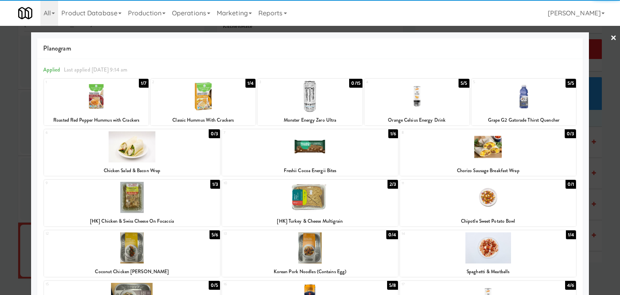
click at [601, 40] on div at bounding box center [310, 147] width 620 height 295
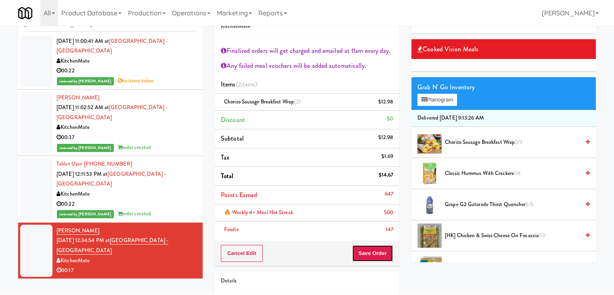
drag, startPoint x: 355, startPoint y: 250, endPoint x: 360, endPoint y: 248, distance: 5.6
click at [356, 249] on button "Save Order" at bounding box center [372, 253] width 41 height 17
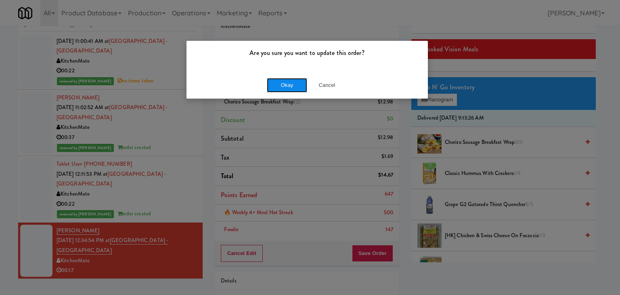
click at [298, 88] on button "Okay" at bounding box center [287, 85] width 40 height 15
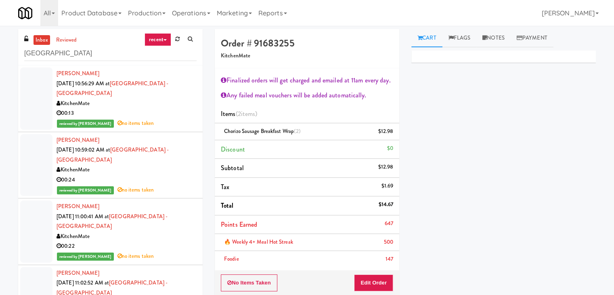
click at [162, 112] on div "00:13" at bounding box center [127, 113] width 140 height 10
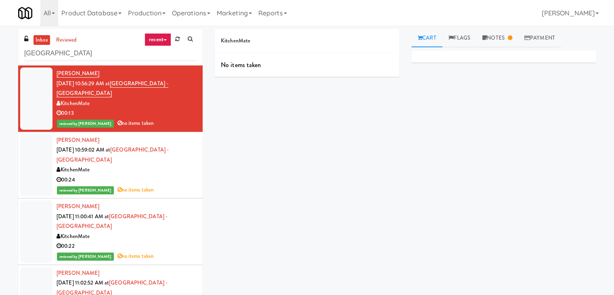
click at [132, 167] on div "KitchenMate" at bounding box center [127, 170] width 140 height 10
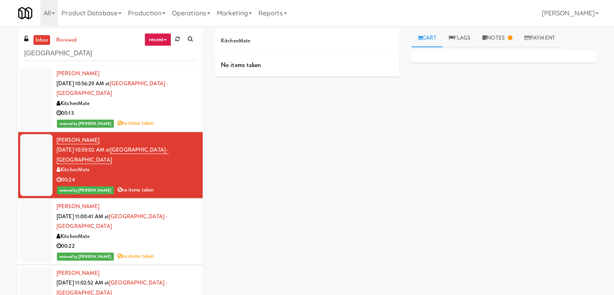
click at [141, 231] on div "KitchenMate" at bounding box center [127, 236] width 140 height 10
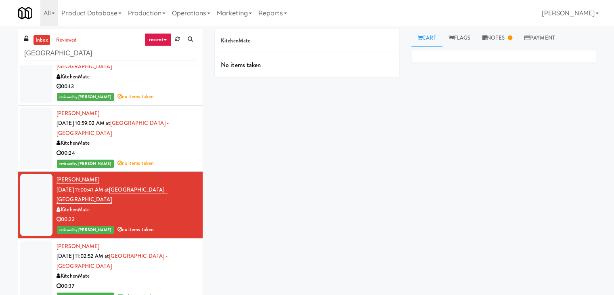
scroll to position [40, 0]
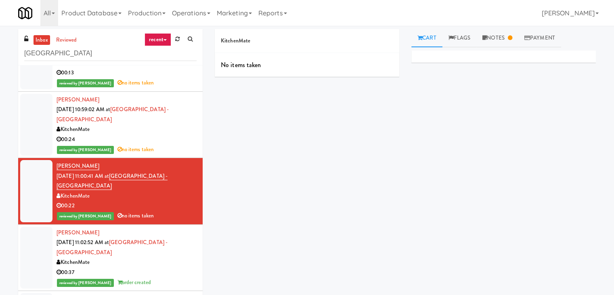
click at [162, 267] on div "00:37" at bounding box center [127, 272] width 140 height 10
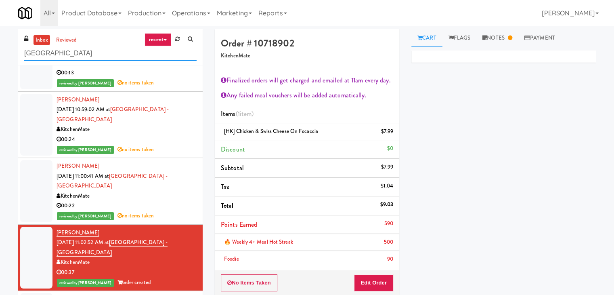
drag, startPoint x: 86, startPoint y: 54, endPoint x: 10, endPoint y: 59, distance: 76.1
click at [10, 59] on div "inbox reviewed recent all unclear take inventory issue suspicious failed recent…" at bounding box center [307, 203] width 614 height 349
